Goal: Task Accomplishment & Management: Manage account settings

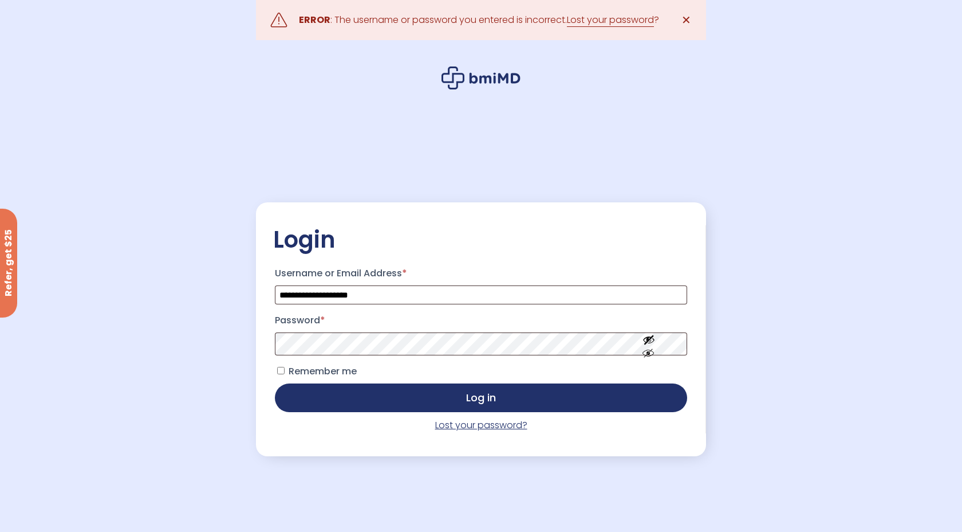
click at [468, 427] on link "Lost your password?" at bounding box center [481, 424] width 92 height 13
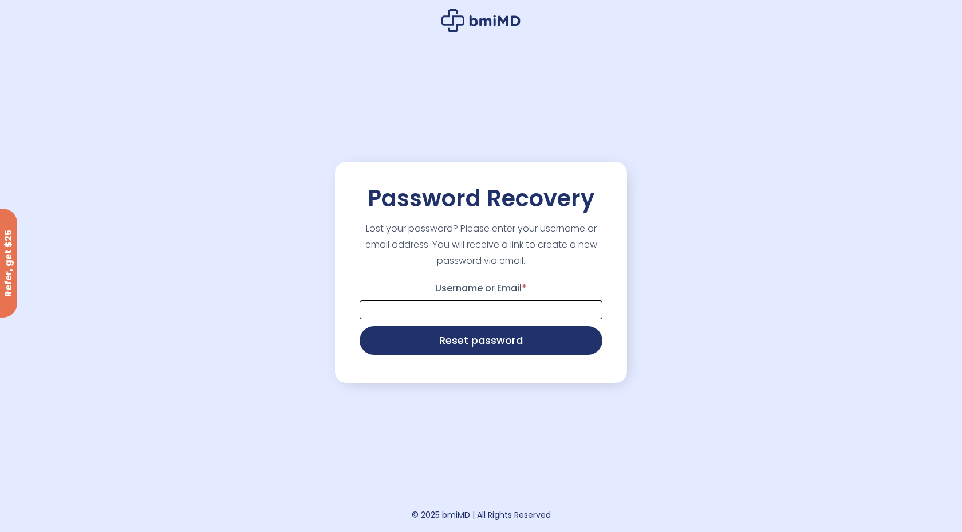
click at [433, 313] on input "Username or Email *" at bounding box center [481, 309] width 243 height 19
type input "**********"
click at [450, 349] on button "Reset password" at bounding box center [481, 339] width 243 height 29
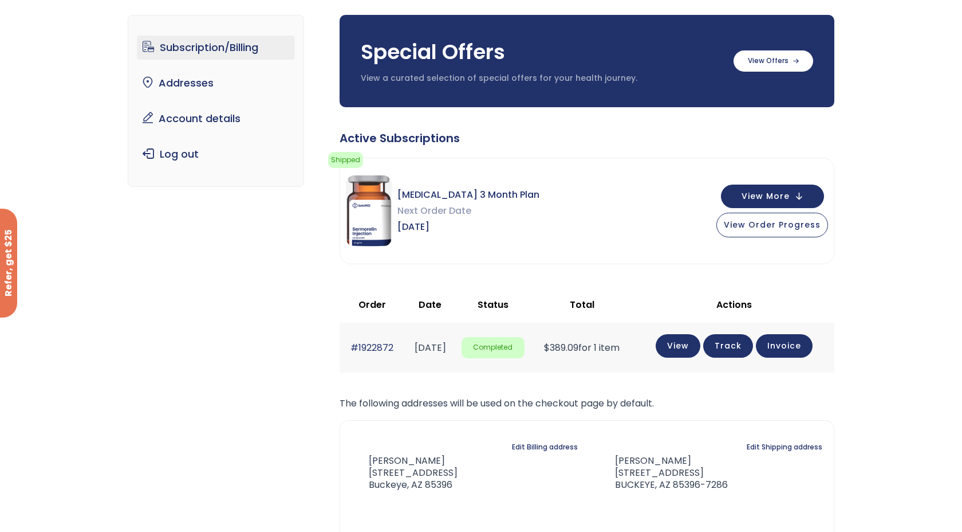
scroll to position [80, 0]
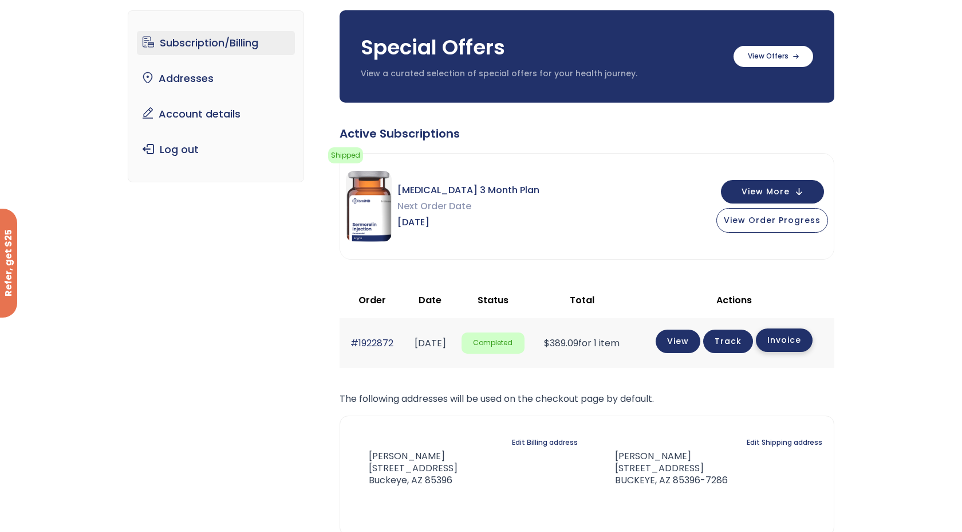
click at [786, 342] on link "Invoice" at bounding box center [784, 339] width 57 height 23
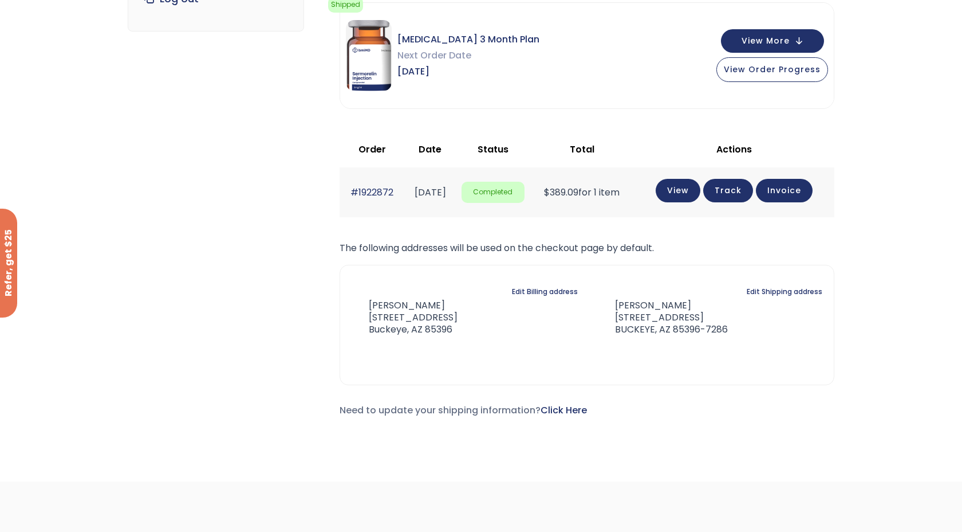
scroll to position [231, 0]
click at [743, 186] on link "Track" at bounding box center [728, 189] width 50 height 23
click at [801, 190] on link "Invoice" at bounding box center [784, 188] width 57 height 23
